Goal: Check status: Check status

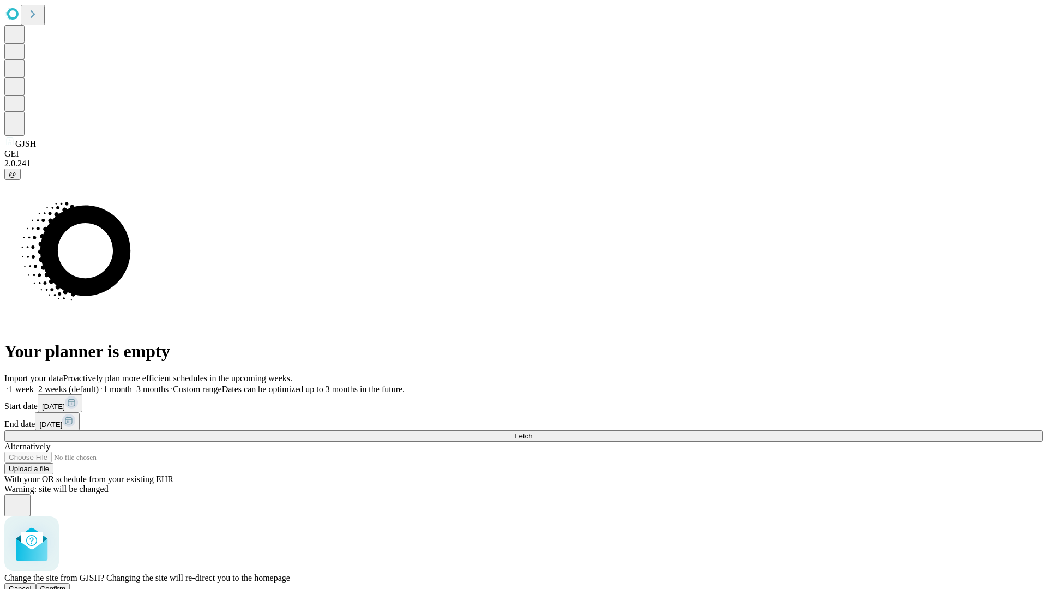
click at [66, 585] on span "Confirm" at bounding box center [53, 589] width 26 height 8
click at [34, 385] on label "1 week" at bounding box center [18, 389] width 29 height 9
click at [532, 432] on span "Fetch" at bounding box center [523, 436] width 18 height 8
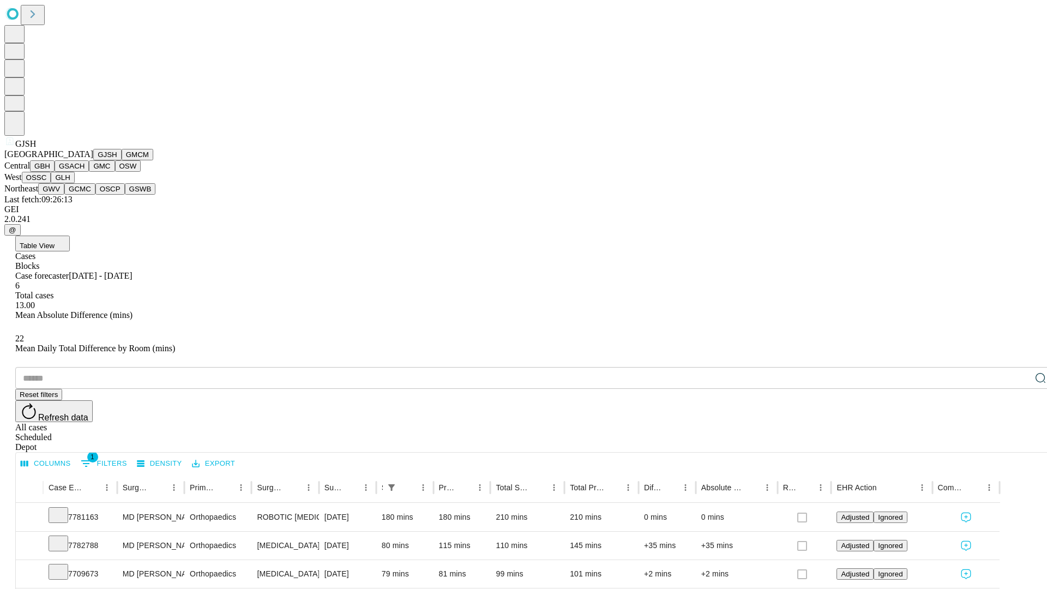
click at [122, 160] on button "GMCM" at bounding box center [138, 154] width 32 height 11
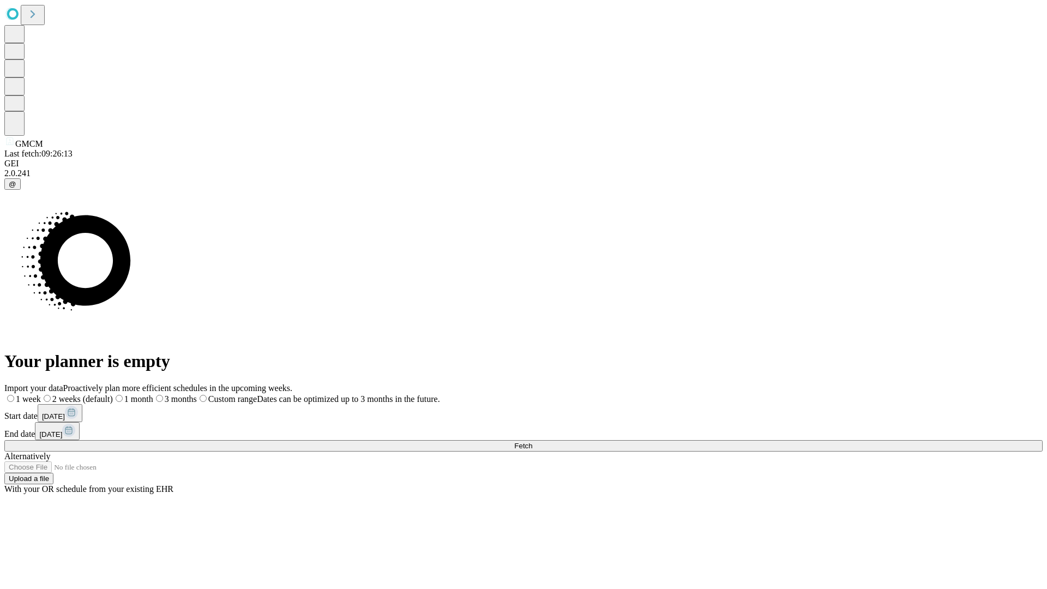
click at [41, 394] on label "1 week" at bounding box center [22, 398] width 37 height 9
click at [532, 442] on span "Fetch" at bounding box center [523, 446] width 18 height 8
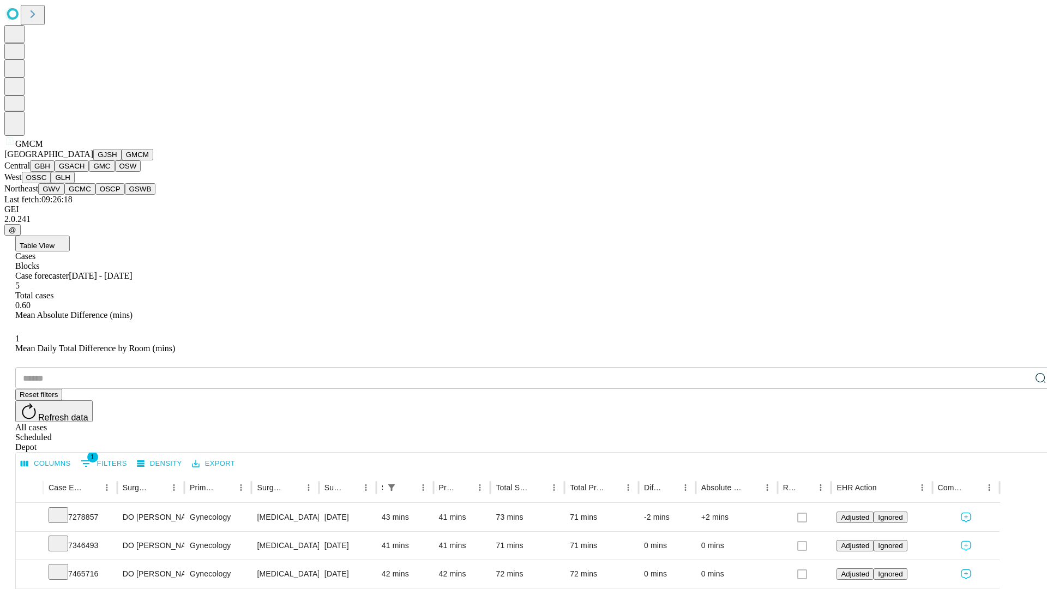
click at [55, 172] on button "GBH" at bounding box center [42, 165] width 25 height 11
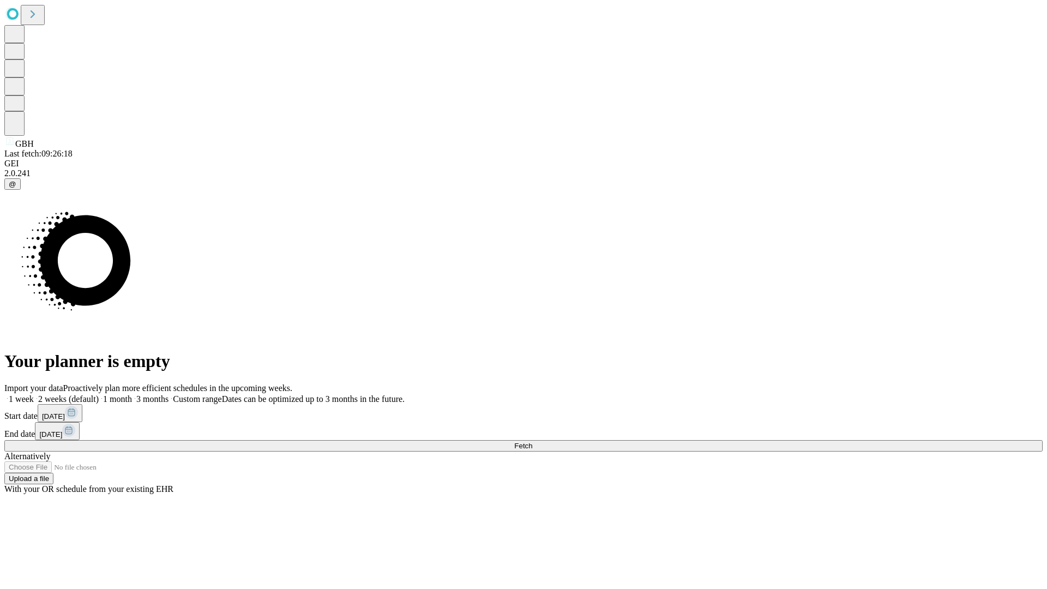
click at [532, 442] on span "Fetch" at bounding box center [523, 446] width 18 height 8
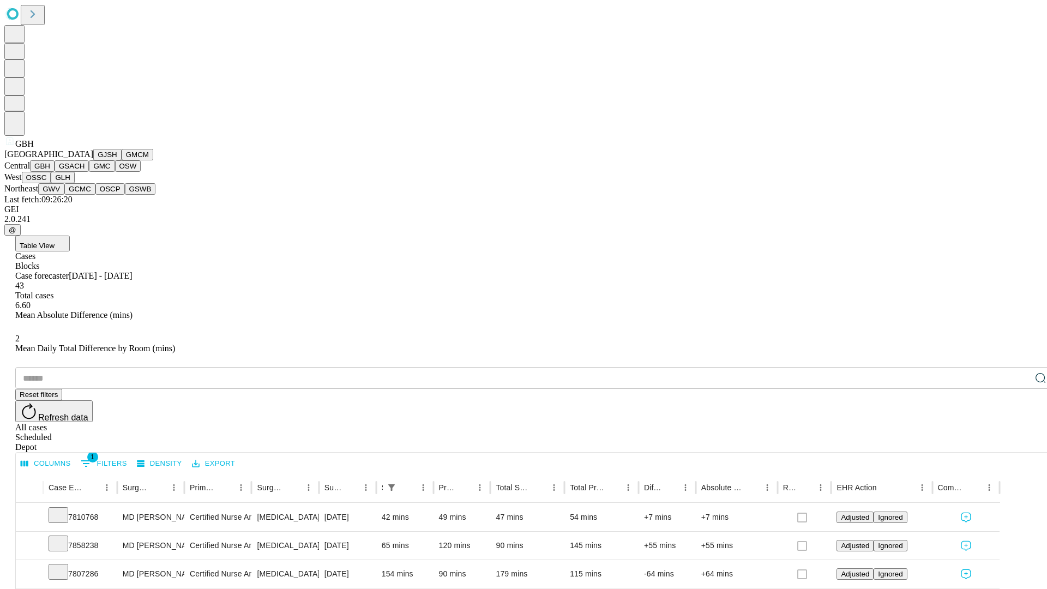
click at [85, 172] on button "GSACH" at bounding box center [72, 165] width 34 height 11
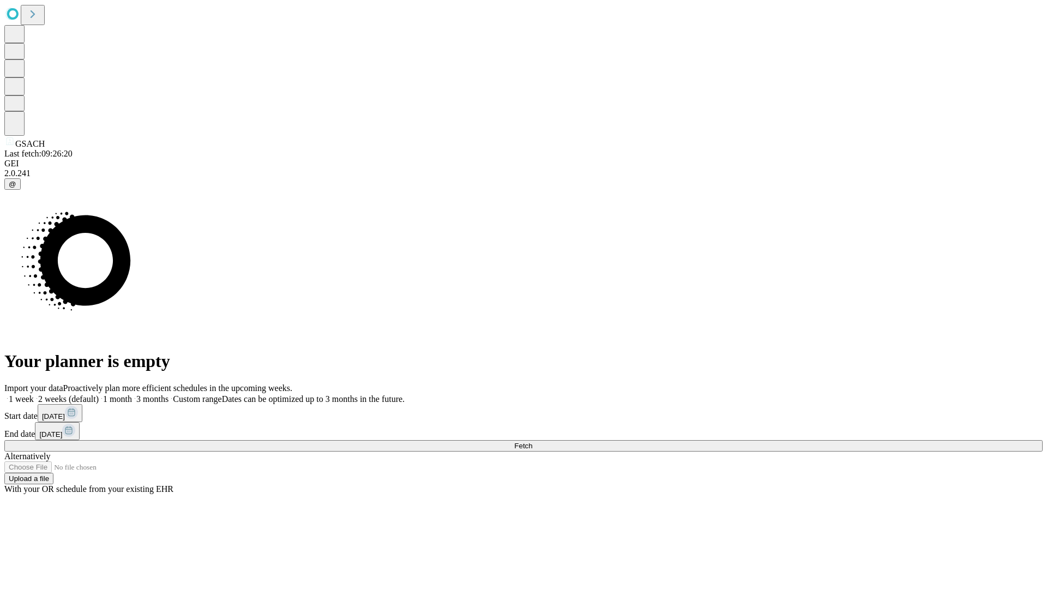
click at [34, 394] on label "1 week" at bounding box center [18, 398] width 29 height 9
click at [532, 442] on span "Fetch" at bounding box center [523, 446] width 18 height 8
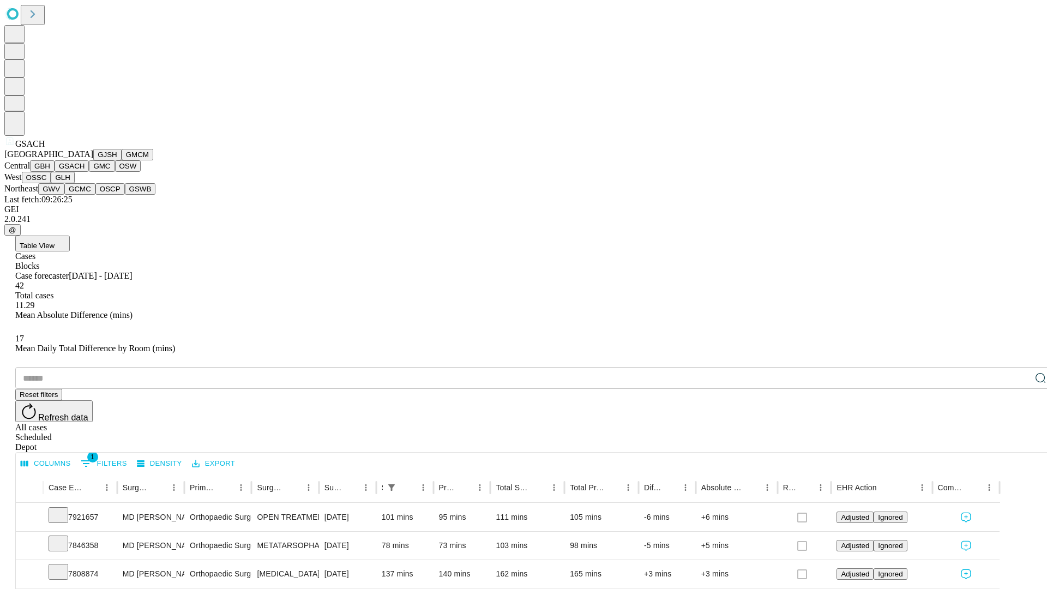
click at [89, 172] on button "GMC" at bounding box center [102, 165] width 26 height 11
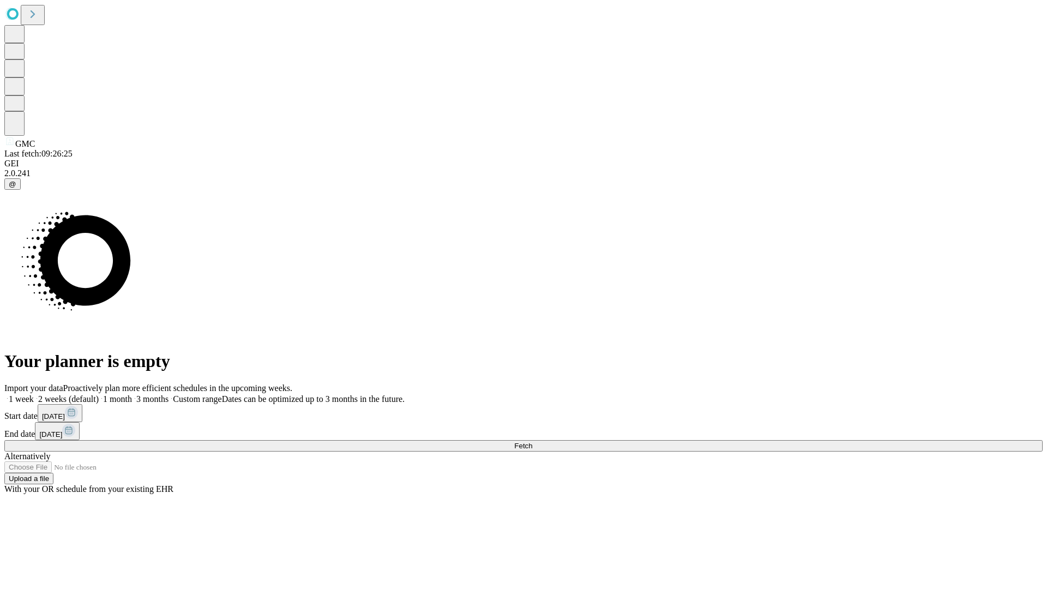
click at [34, 394] on label "1 week" at bounding box center [18, 398] width 29 height 9
click at [532, 442] on span "Fetch" at bounding box center [523, 446] width 18 height 8
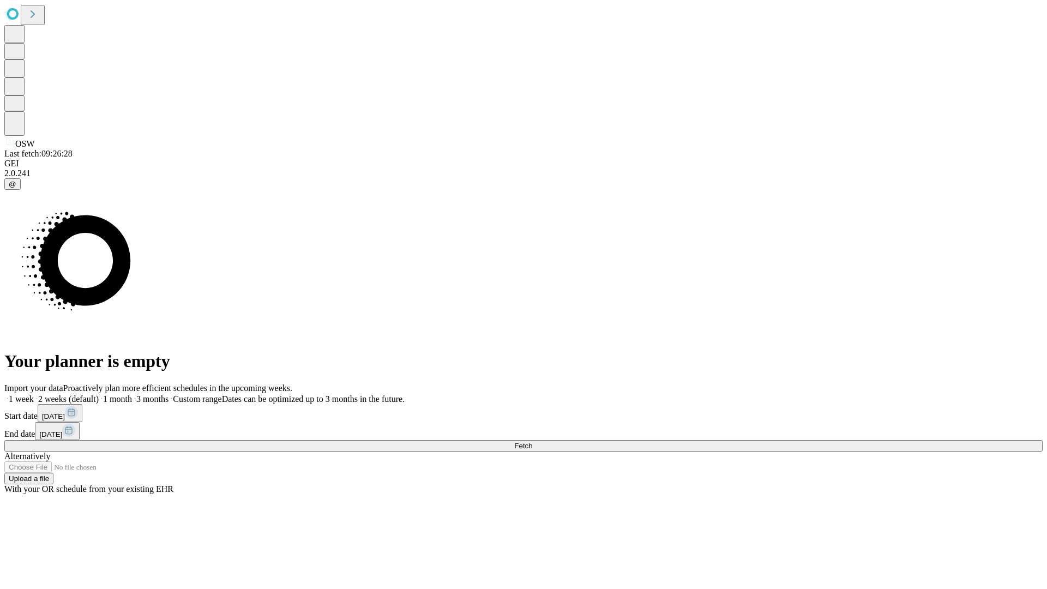
click at [34, 394] on label "1 week" at bounding box center [18, 398] width 29 height 9
click at [532, 442] on span "Fetch" at bounding box center [523, 446] width 18 height 8
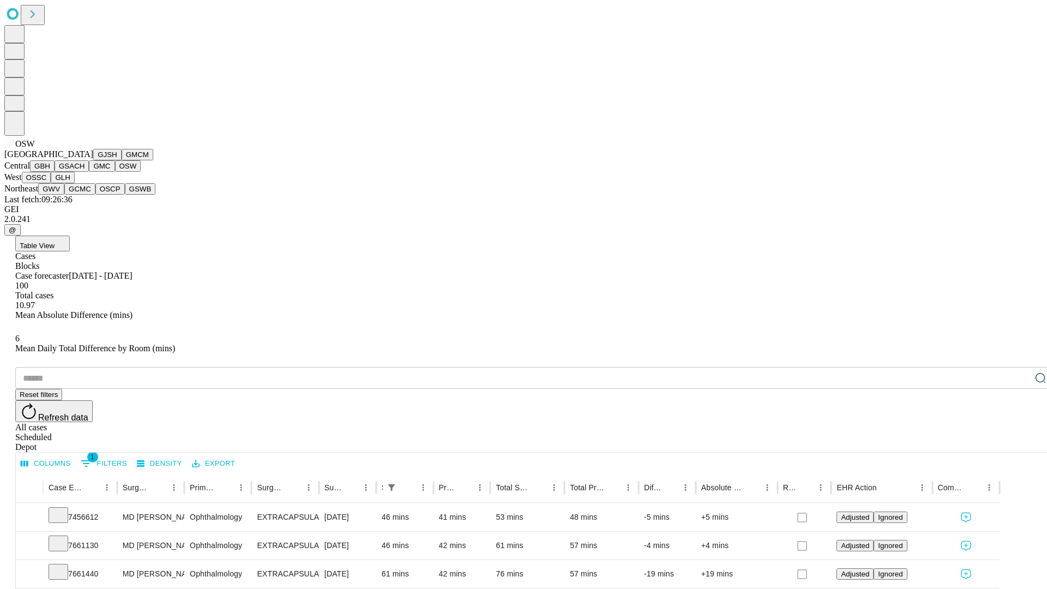
click at [51, 183] on button "OSSC" at bounding box center [36, 177] width 29 height 11
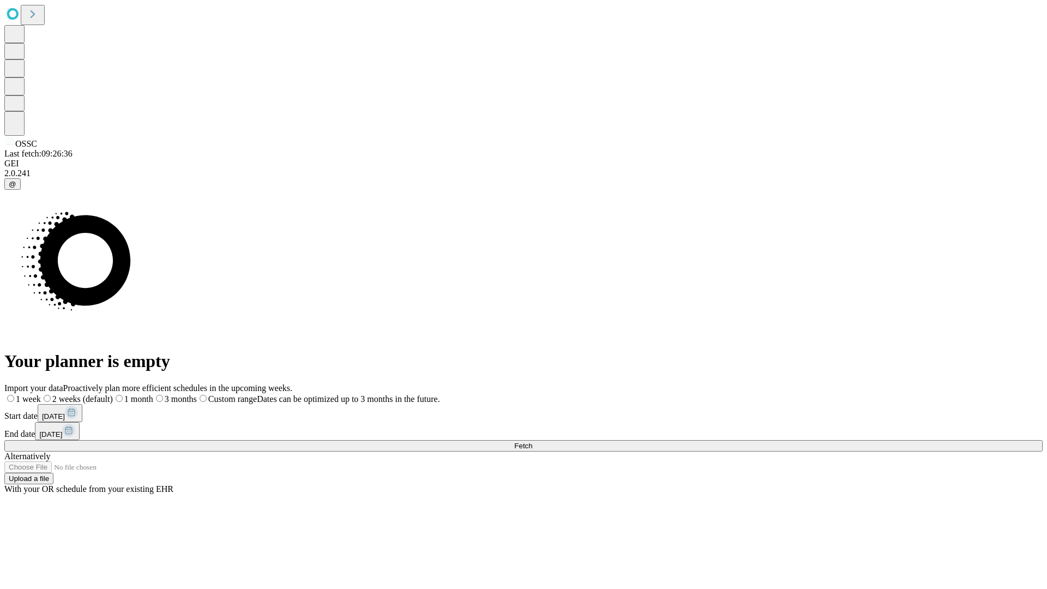
click at [41, 394] on label "1 week" at bounding box center [22, 398] width 37 height 9
click at [532, 442] on span "Fetch" at bounding box center [523, 446] width 18 height 8
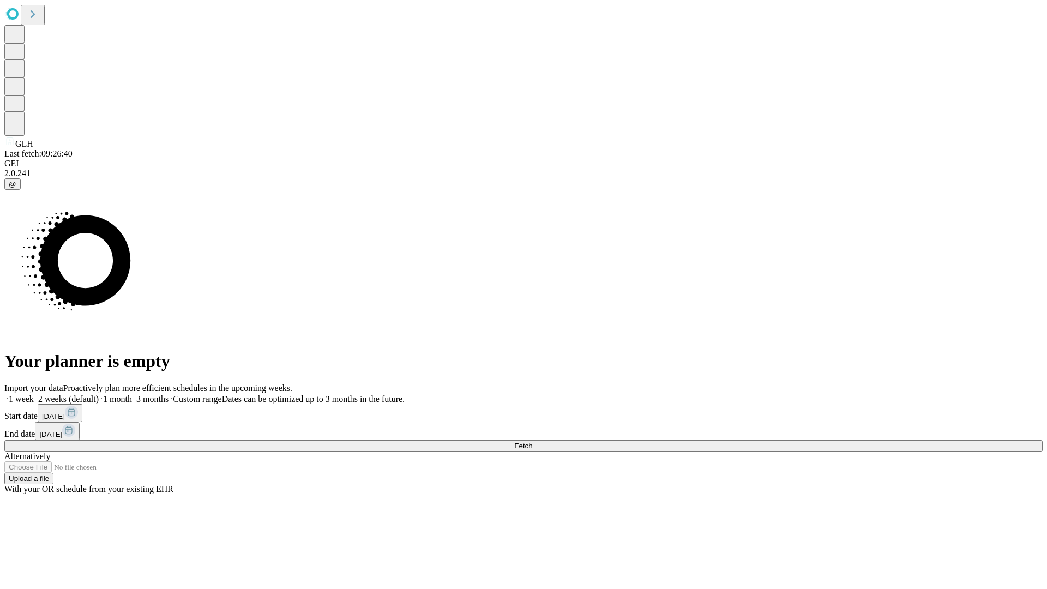
click at [532, 442] on span "Fetch" at bounding box center [523, 446] width 18 height 8
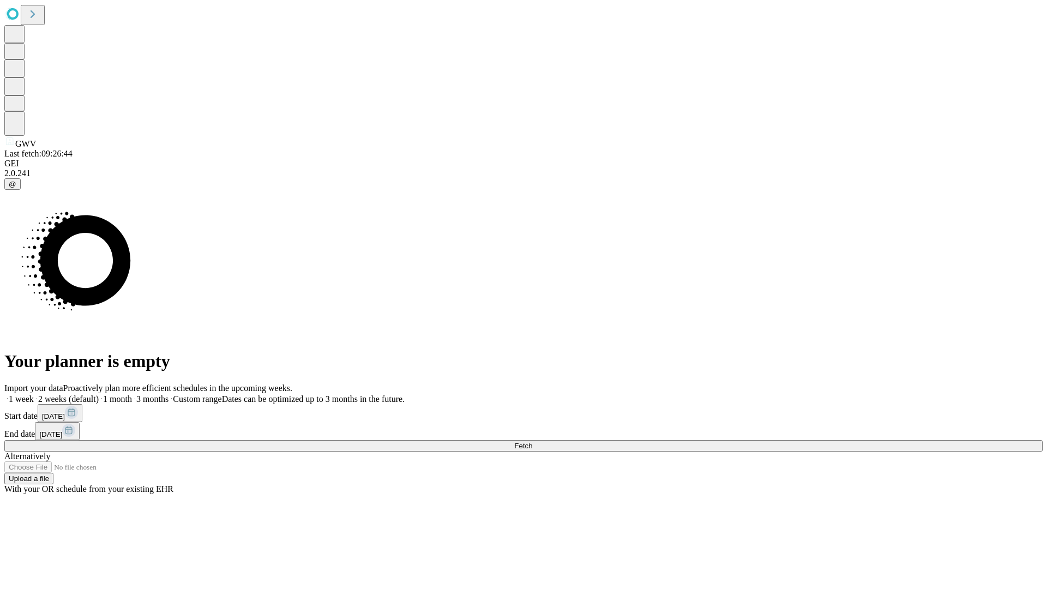
click at [34, 394] on label "1 week" at bounding box center [18, 398] width 29 height 9
click at [532, 442] on span "Fetch" at bounding box center [523, 446] width 18 height 8
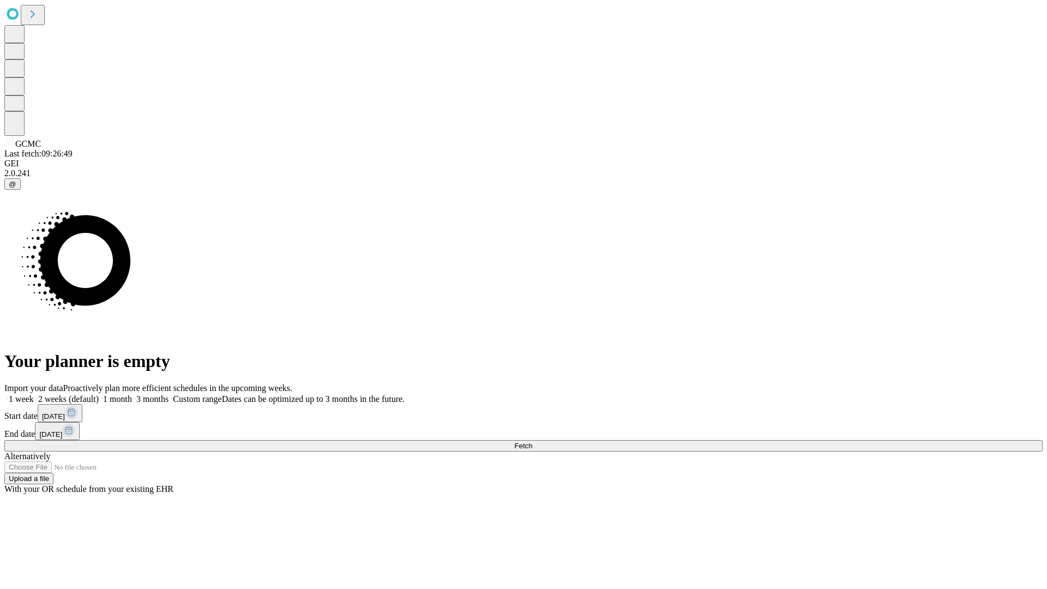
click at [34, 394] on label "1 week" at bounding box center [18, 398] width 29 height 9
click at [532, 442] on span "Fetch" at bounding box center [523, 446] width 18 height 8
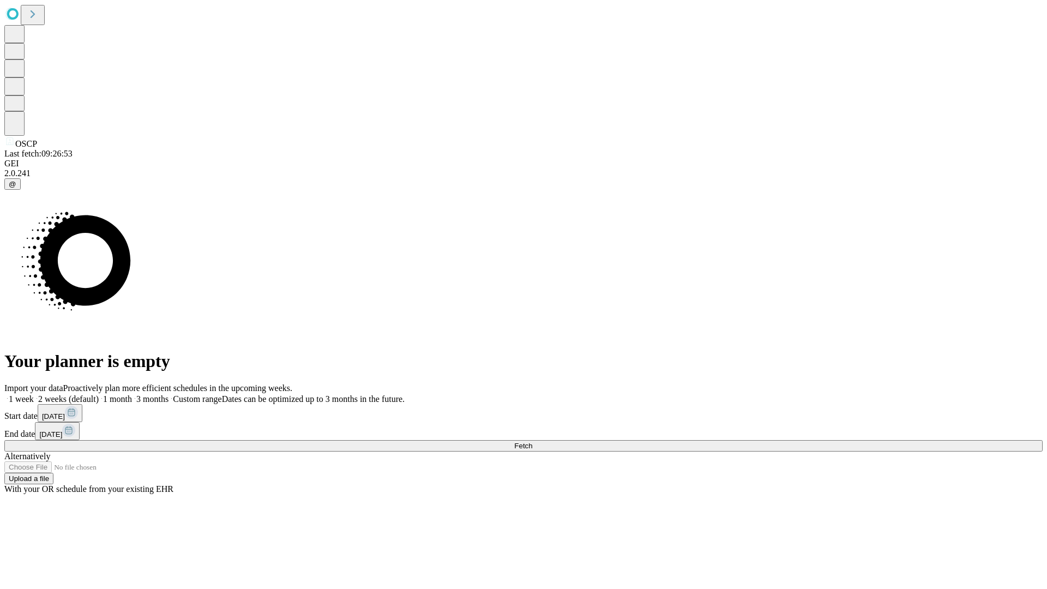
click at [532, 442] on span "Fetch" at bounding box center [523, 446] width 18 height 8
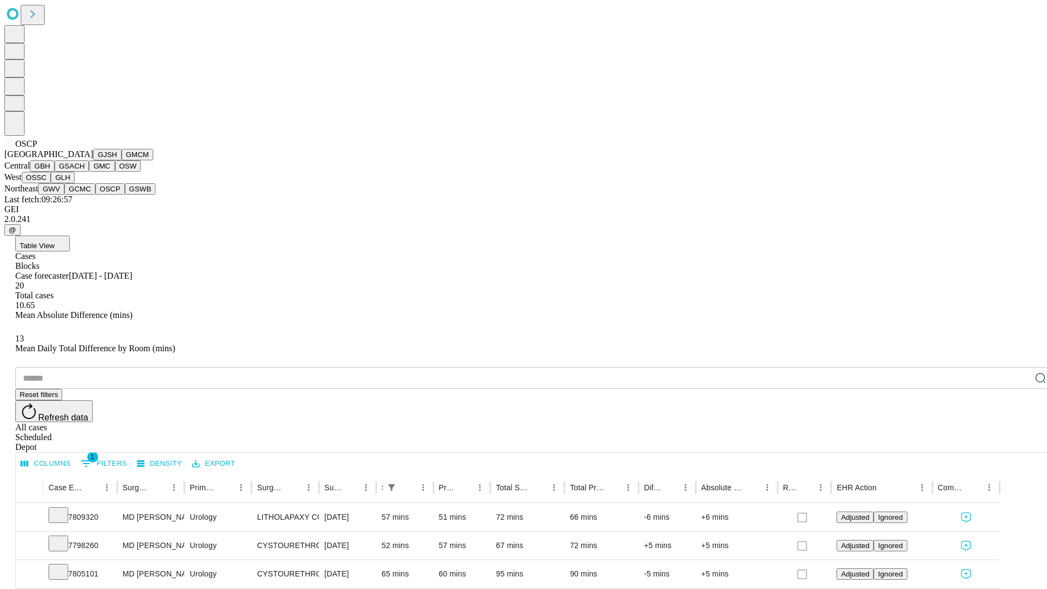
click at [125, 195] on button "GSWB" at bounding box center [140, 188] width 31 height 11
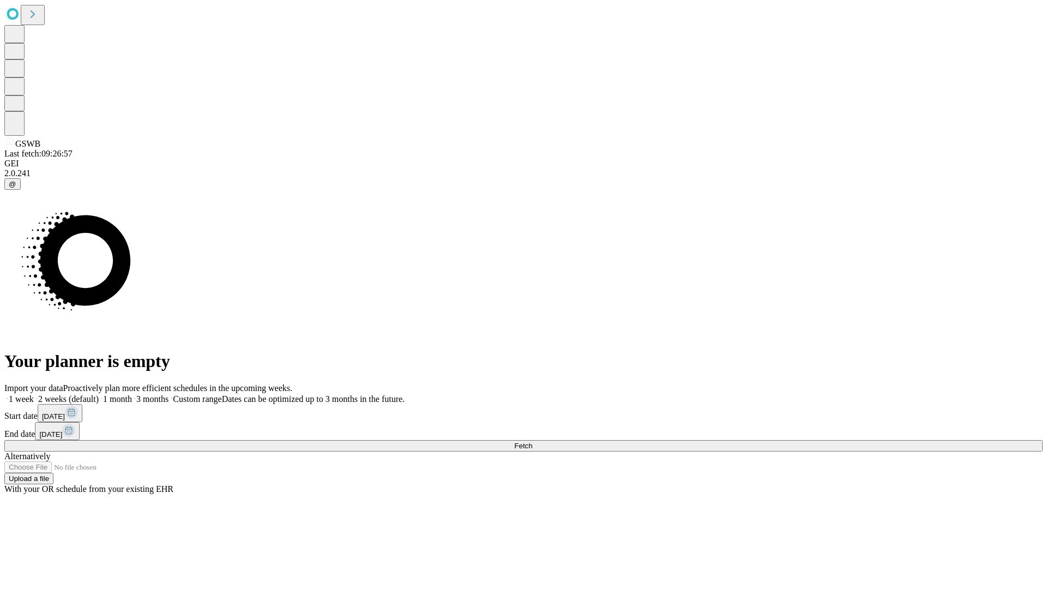
click at [532, 442] on span "Fetch" at bounding box center [523, 446] width 18 height 8
